Goal: Task Accomplishment & Management: Use online tool/utility

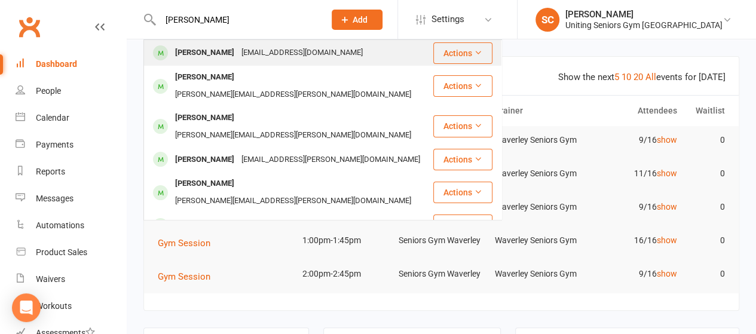
type input "[PERSON_NAME]"
click at [238, 47] on div "[EMAIL_ADDRESS][DOMAIN_NAME]" at bounding box center [302, 52] width 128 height 17
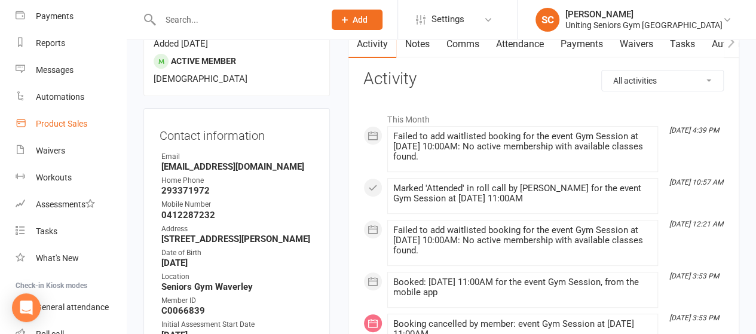
scroll to position [213, 0]
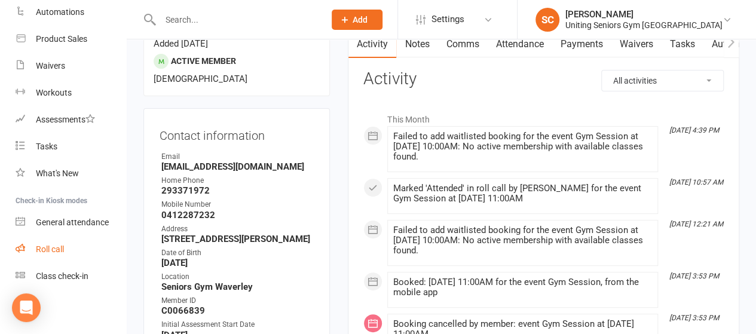
click at [63, 253] on div "Roll call" at bounding box center [50, 249] width 28 height 10
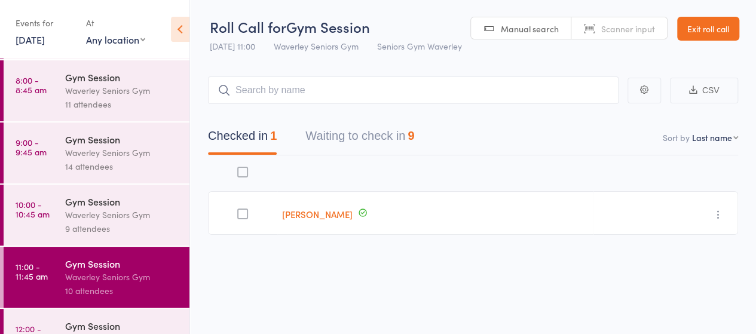
scroll to position [61, 0]
click at [75, 215] on div "Waverley Seniors Gym" at bounding box center [122, 214] width 114 height 14
